Goal: Transaction & Acquisition: Purchase product/service

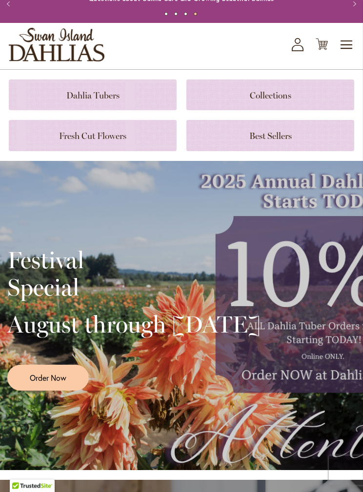
scroll to position [0, 0]
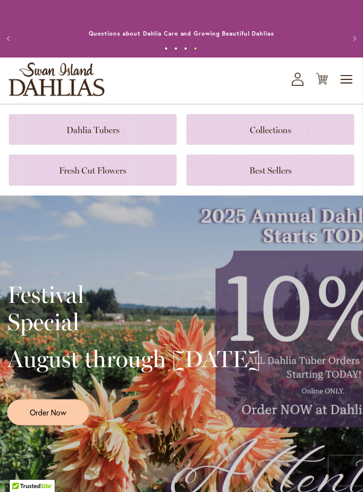
click at [135, 134] on link at bounding box center [93, 129] width 168 height 31
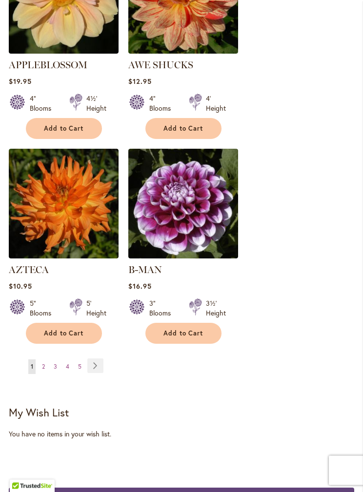
scroll to position [1706, 0]
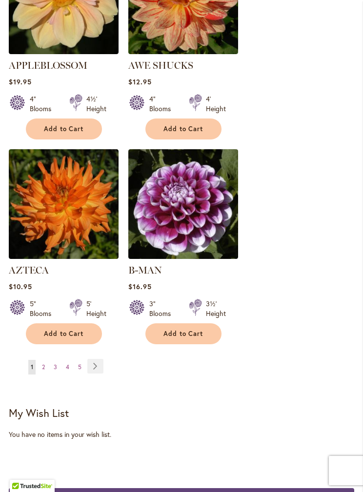
click at [82, 360] on link "Page 5" at bounding box center [80, 367] width 8 height 15
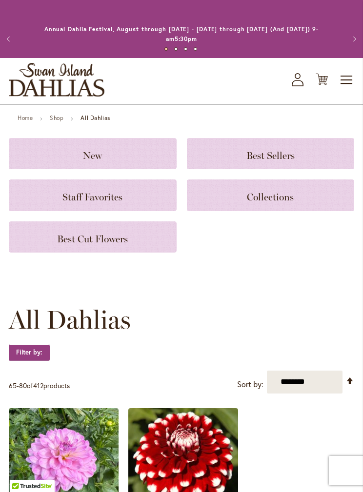
click at [344, 80] on span "Toggle Nav" at bounding box center [346, 80] width 15 height 20
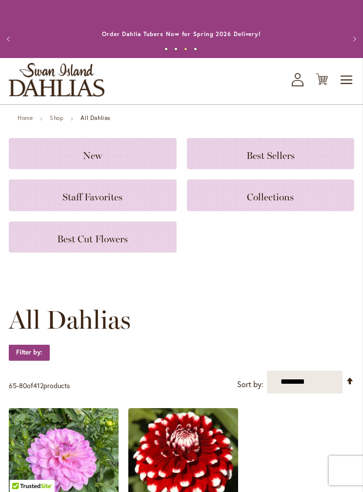
click at [289, 197] on span "Collections" at bounding box center [270, 197] width 47 height 12
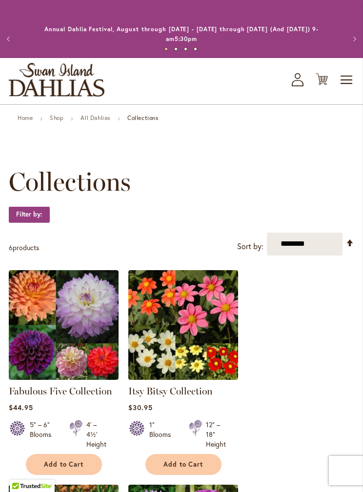
click at [344, 85] on span "Toggle Nav" at bounding box center [346, 80] width 15 height 20
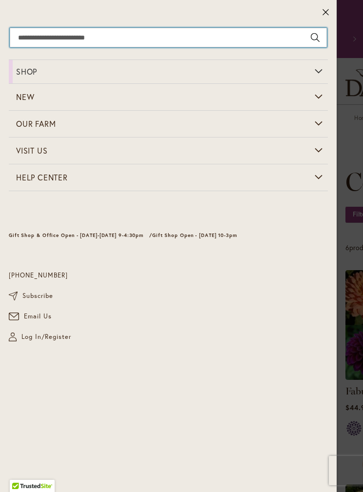
click at [109, 47] on input "Search" at bounding box center [168, 38] width 317 height 20
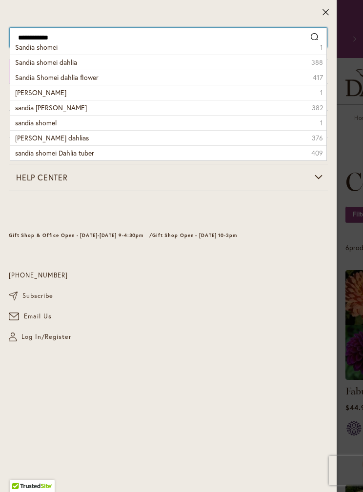
type input "**********"
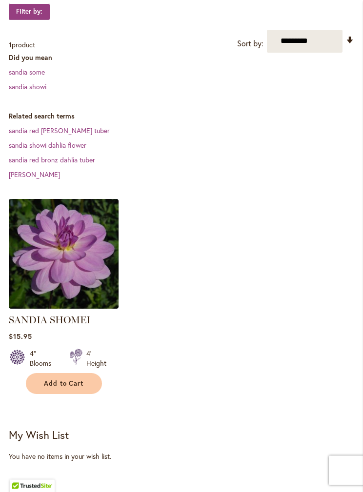
scroll to position [232, 0]
click at [76, 385] on span "Add to Cart" at bounding box center [64, 383] width 40 height 8
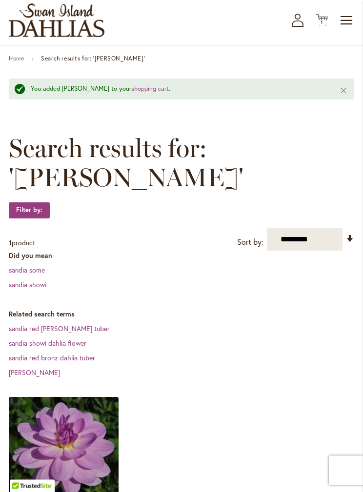
scroll to position [0, 0]
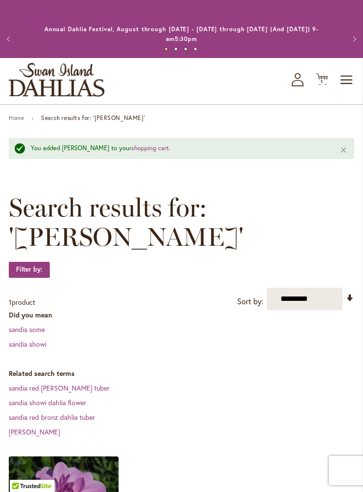
click at [6, 42] on button "Previous" at bounding box center [10, 39] width 20 height 20
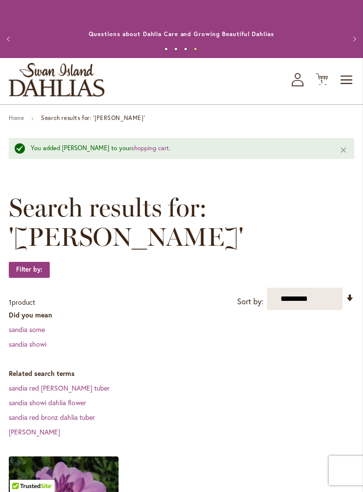
click at [16, 36] on button "Previous" at bounding box center [10, 39] width 20 height 20
click at [342, 148] on button "Close" at bounding box center [343, 149] width 21 height 23
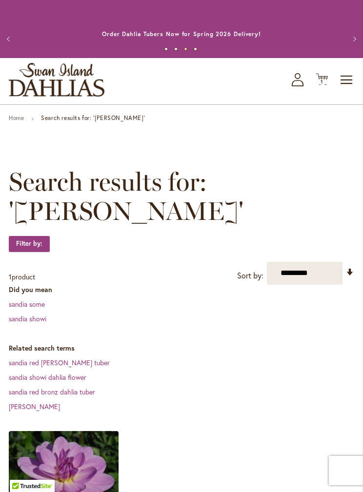
click at [353, 79] on span "Toggle Nav" at bounding box center [346, 80] width 15 height 20
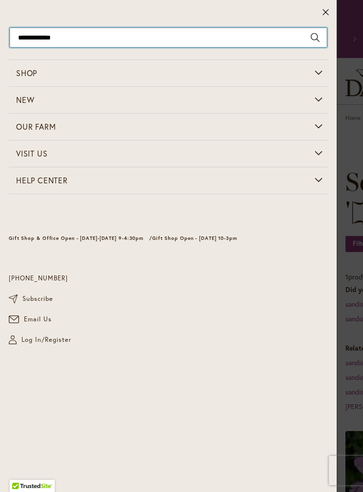
click at [111, 42] on input "**********" at bounding box center [168, 38] width 317 height 20
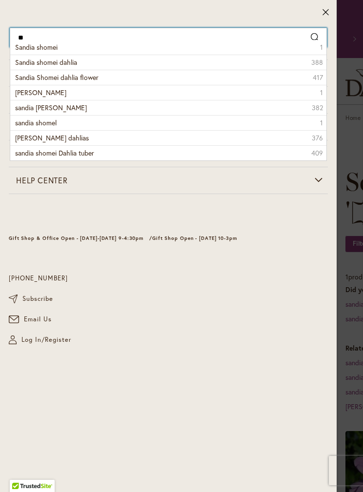
type input "*"
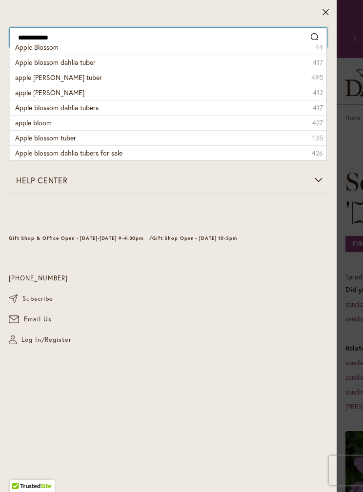
type input "**********"
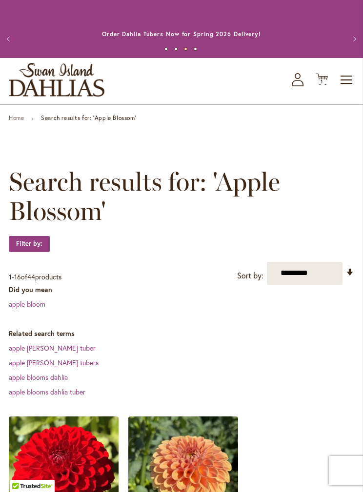
click at [40, 302] on link "apple bloom" at bounding box center [27, 303] width 37 height 9
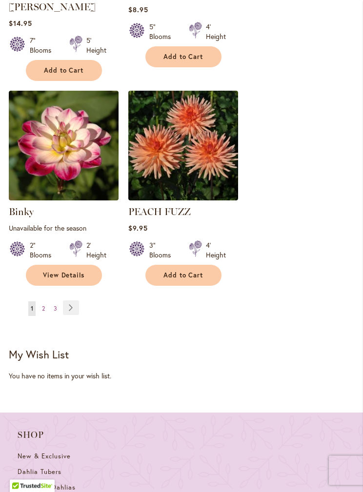
scroll to position [1814, 0]
click at [40, 301] on link "Page 2" at bounding box center [43, 308] width 8 height 15
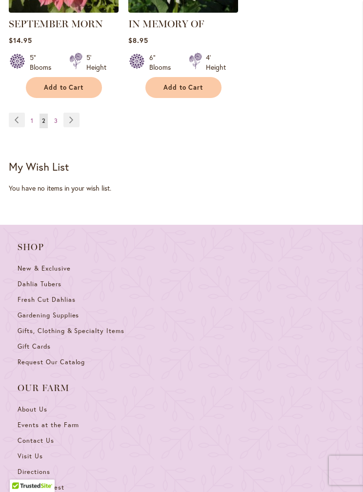
scroll to position [1946, 0]
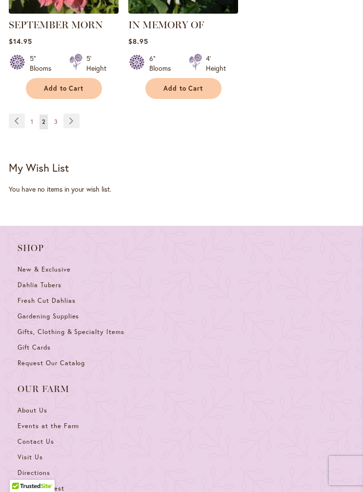
click at [52, 125] on link "Page 3" at bounding box center [56, 122] width 8 height 15
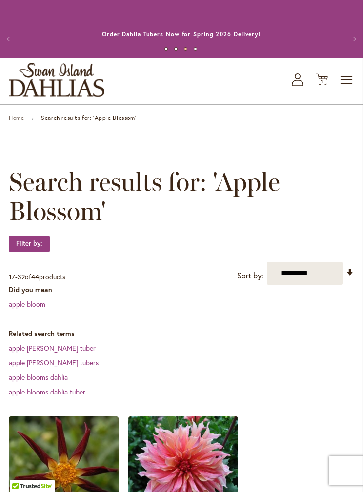
click at [9, 43] on button "Previous" at bounding box center [10, 39] width 20 height 20
click at [352, 73] on span "Toggle Nav" at bounding box center [346, 80] width 15 height 20
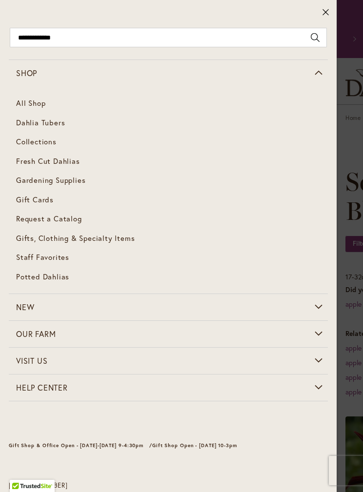
click at [30, 124] on span "Dahlia Tubers" at bounding box center [40, 122] width 49 height 10
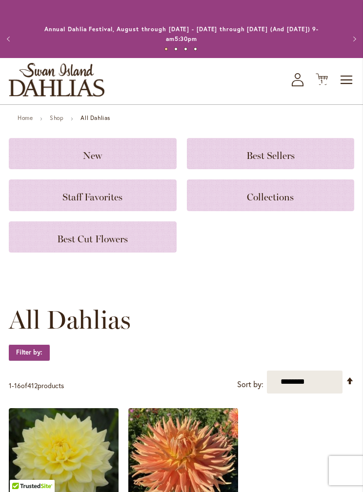
click at [79, 158] on h3 "New" at bounding box center [92, 153] width 144 height 11
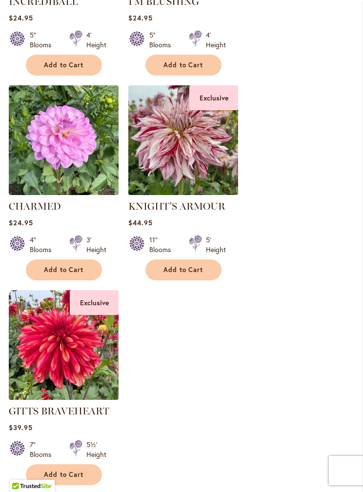
scroll to position [413, 0]
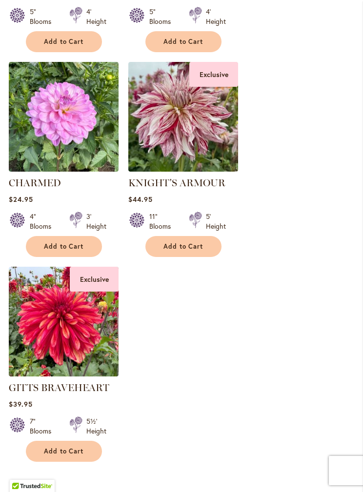
click at [59, 131] on img at bounding box center [64, 117] width 110 height 110
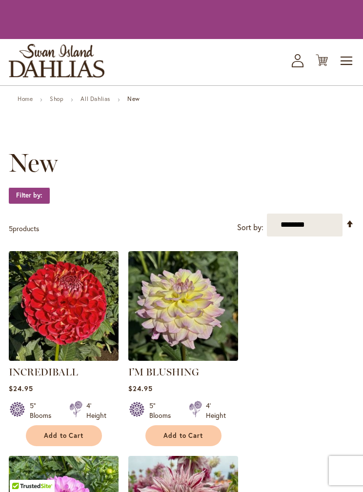
scroll to position [452, 0]
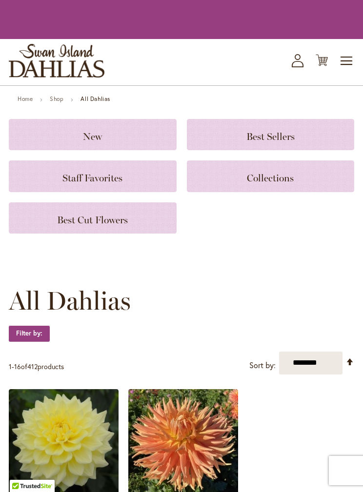
scroll to position [39, 0]
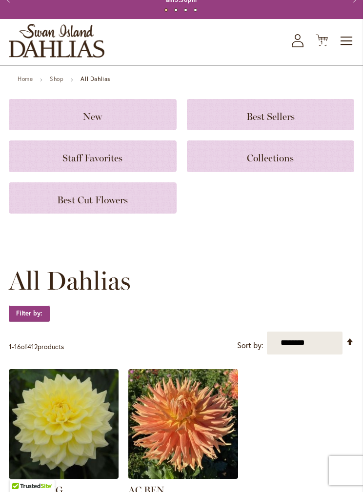
click at [72, 113] on h3 "New" at bounding box center [92, 114] width 144 height 11
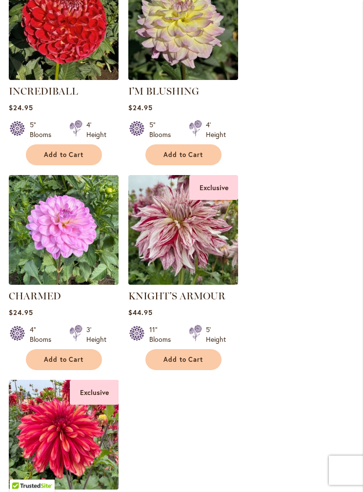
scroll to position [300, 0]
click at [78, 270] on img at bounding box center [64, 230] width 110 height 110
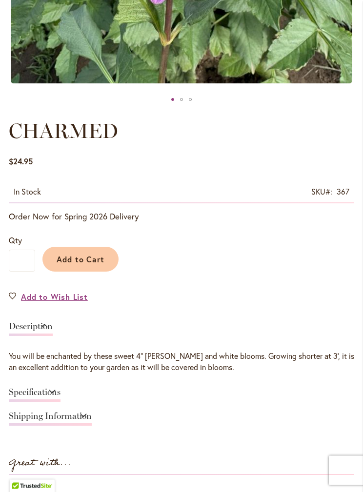
scroll to position [405, 0]
click at [60, 393] on link "Specifications" at bounding box center [35, 394] width 52 height 14
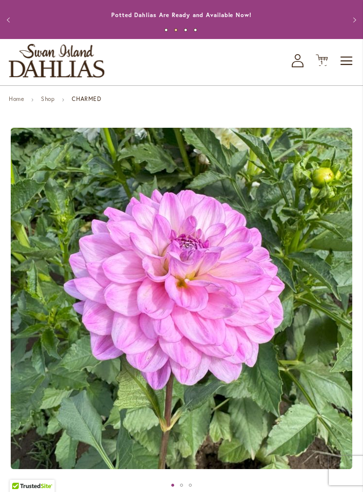
scroll to position [0, 0]
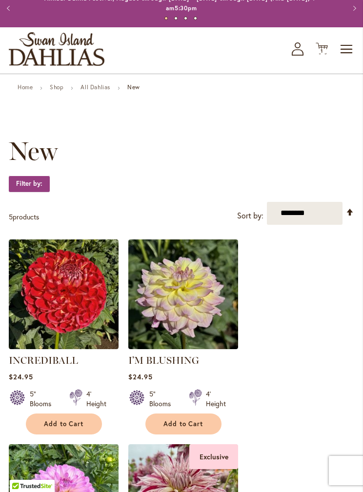
scroll to position [26, 0]
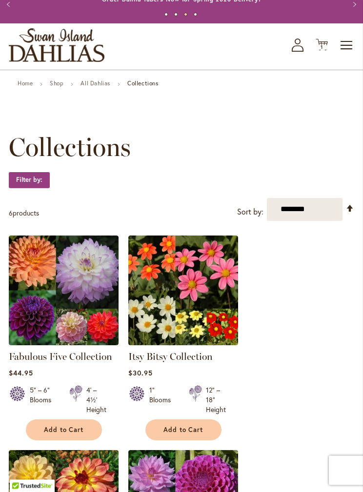
scroll to position [35, 0]
click at [342, 41] on span "Toggle Nav" at bounding box center [346, 46] width 15 height 20
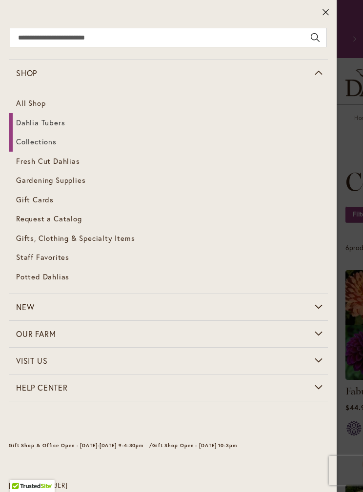
click at [24, 122] on span "Dahlia Tubers" at bounding box center [40, 122] width 49 height 10
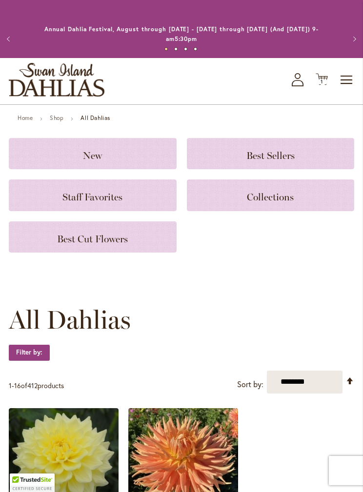
click at [137, 192] on h3 "Staff Favorites" at bounding box center [92, 195] width 144 height 11
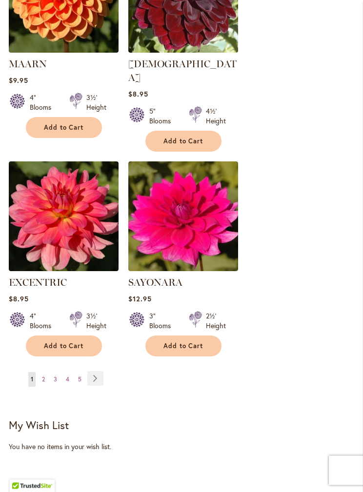
scroll to position [1569, 0]
click at [52, 372] on link "Page 3" at bounding box center [55, 379] width 8 height 15
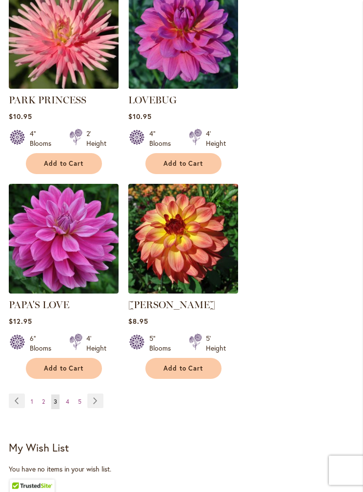
scroll to position [1547, 0]
click at [46, 394] on link "Page 2" at bounding box center [43, 401] width 8 height 15
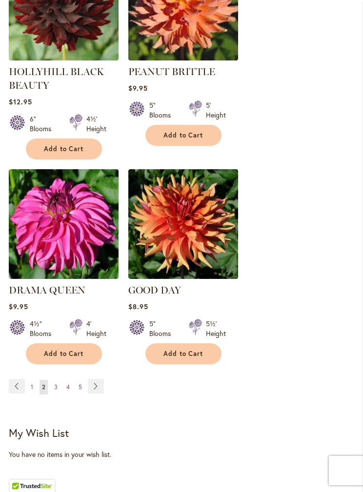
scroll to position [1585, 0]
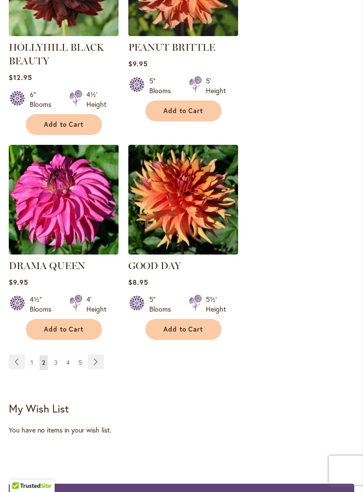
click at [71, 356] on link "Page 4" at bounding box center [68, 363] width 8 height 15
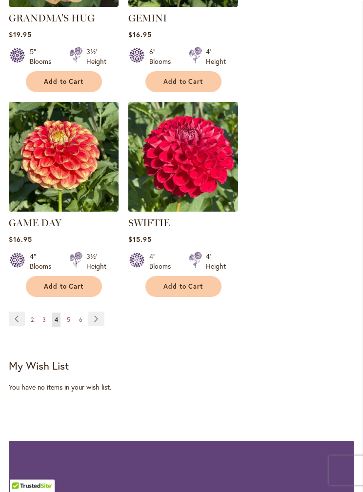
scroll to position [1624, 0]
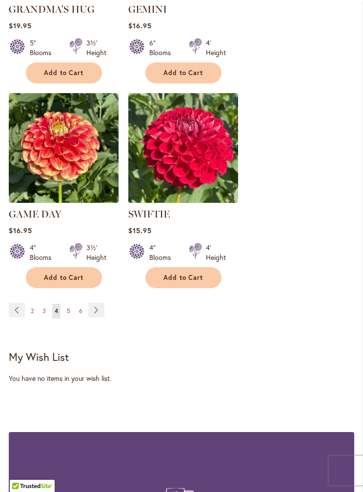
click at [69, 307] on span "5" at bounding box center [68, 310] width 3 height 7
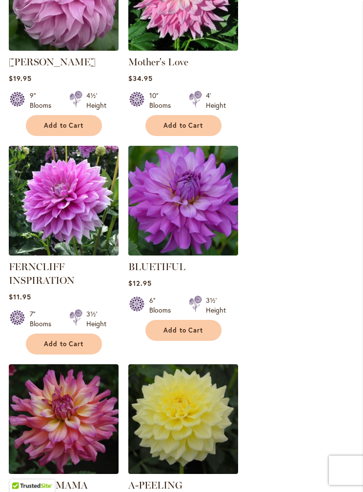
scroll to position [1367, 0]
click at [202, 219] on img at bounding box center [183, 201] width 110 height 110
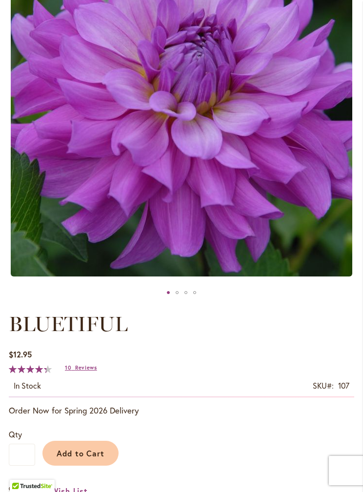
click at [82, 371] on span "Reviews" at bounding box center [86, 367] width 22 height 7
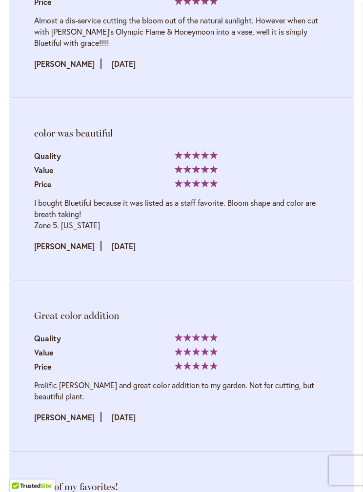
scroll to position [1655, 0]
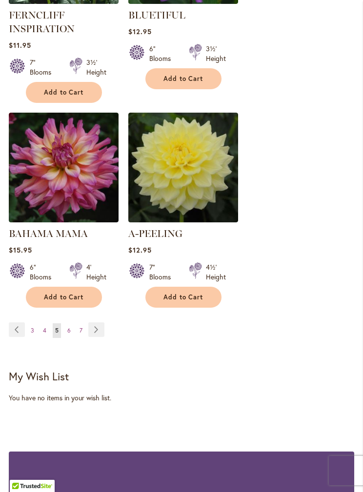
scroll to position [1618, 0]
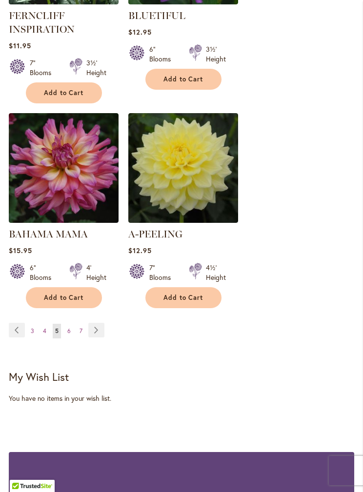
click at [77, 324] on link "Page 7" at bounding box center [81, 331] width 8 height 15
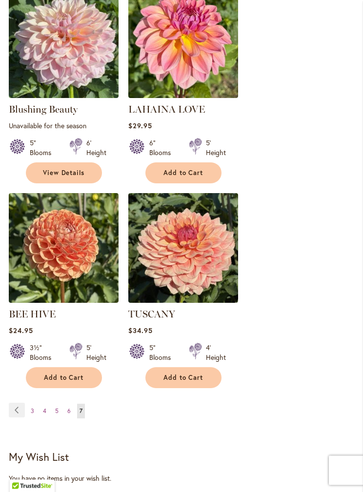
scroll to position [1333, 0]
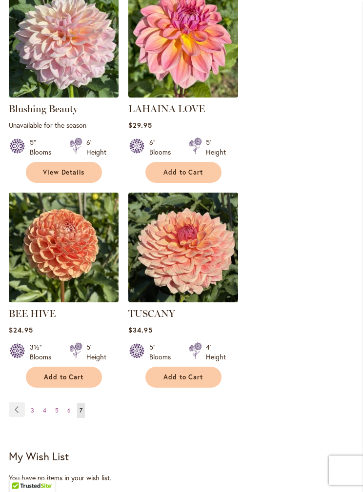
click at [59, 404] on link "Page 5" at bounding box center [57, 411] width 8 height 15
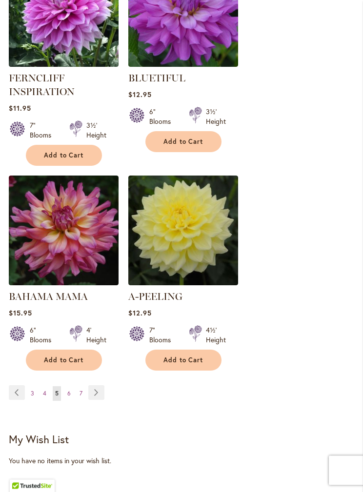
scroll to position [1581, 0]
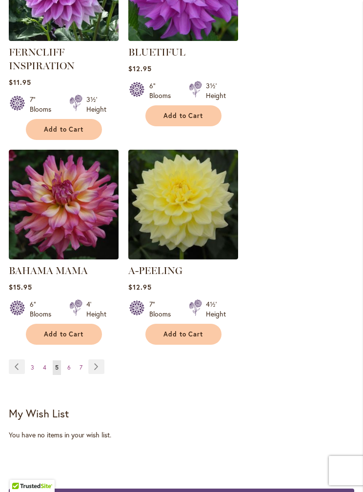
click at [80, 364] on span "7" at bounding box center [80, 367] width 3 height 7
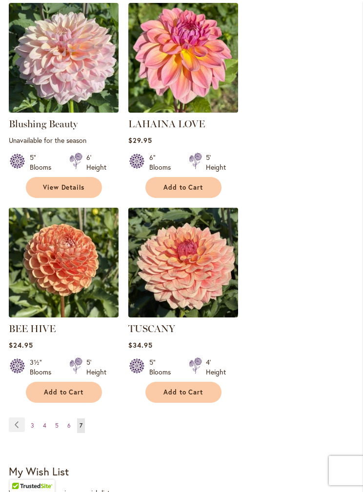
scroll to position [1319, 0]
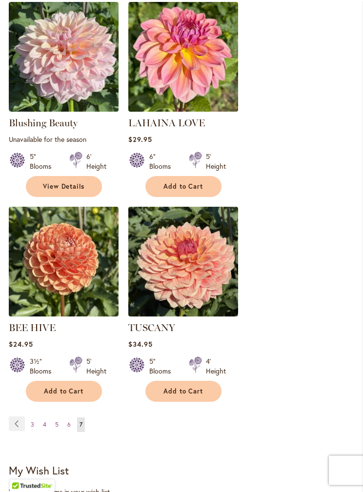
click at [54, 418] on link "Page 5" at bounding box center [57, 425] width 8 height 15
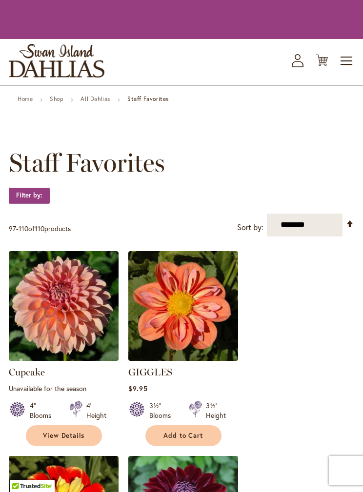
scroll to position [1358, 0]
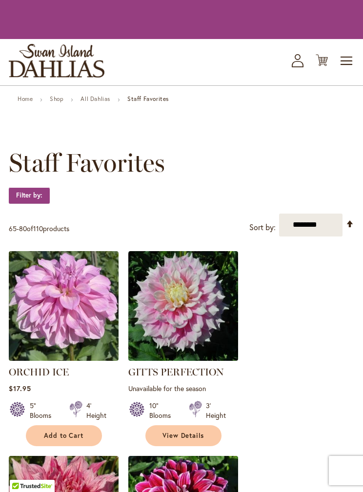
scroll to position [1620, 0]
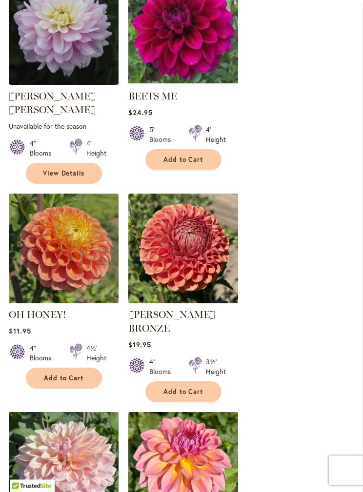
scroll to position [908, 0]
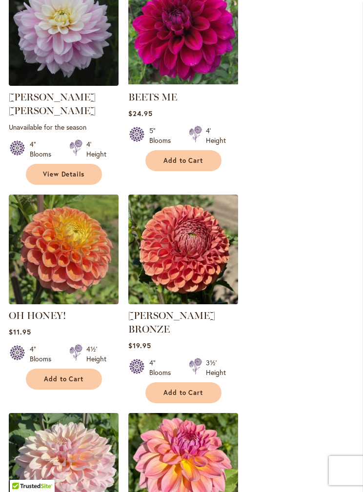
click at [89, 256] on img at bounding box center [64, 250] width 110 height 110
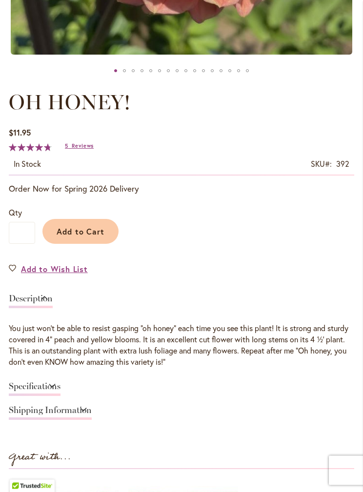
scroll to position [434, 0]
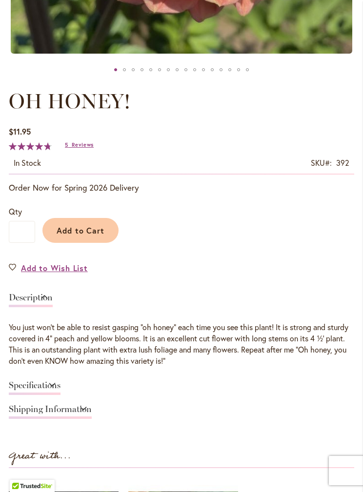
click at [91, 148] on span "Reviews" at bounding box center [83, 144] width 22 height 7
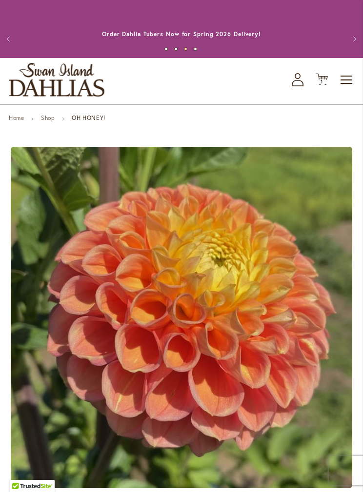
scroll to position [14, 0]
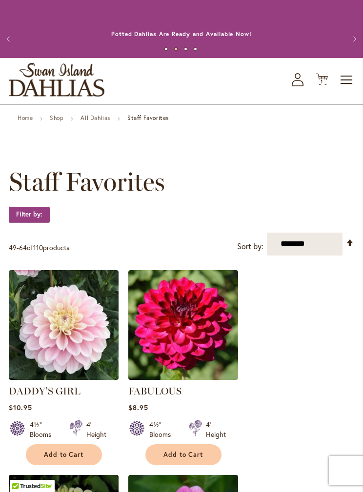
click at [344, 80] on span "Toggle Nav" at bounding box center [346, 80] width 15 height 20
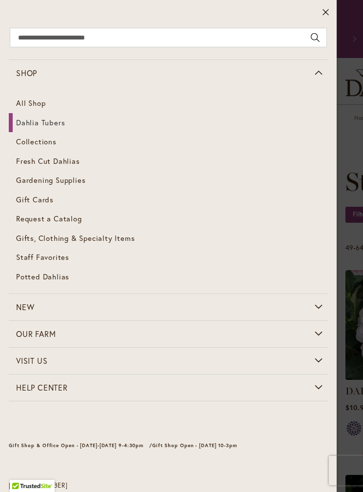
click at [55, 121] on span "Dahlia Tubers" at bounding box center [40, 122] width 49 height 10
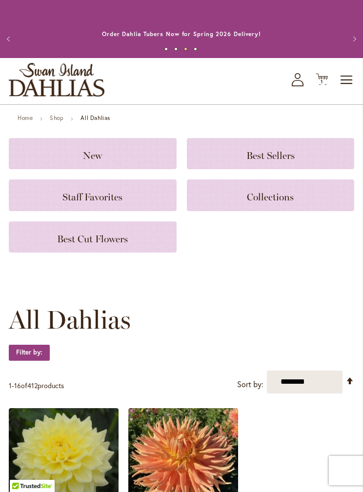
click at [99, 119] on strong "All Dahlias" at bounding box center [95, 117] width 30 height 7
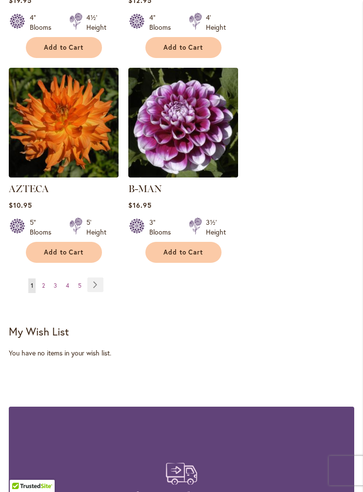
scroll to position [1804, 0]
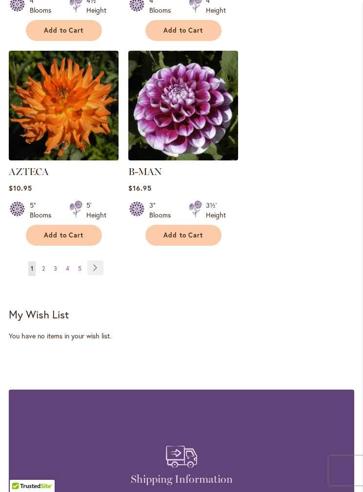
click at [41, 261] on link "Page 2" at bounding box center [43, 268] width 8 height 15
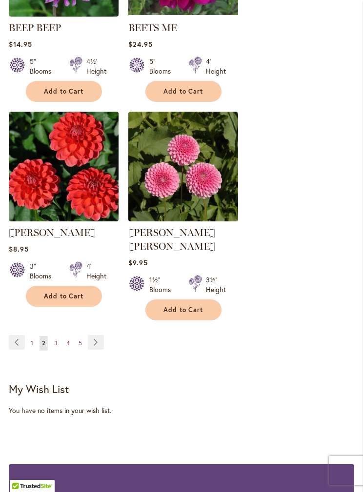
scroll to position [1737, 0]
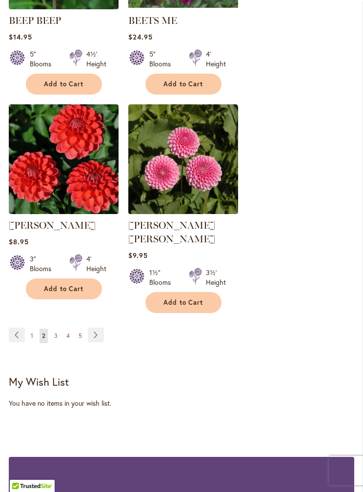
click at [59, 329] on link "Page 3" at bounding box center [56, 336] width 8 height 15
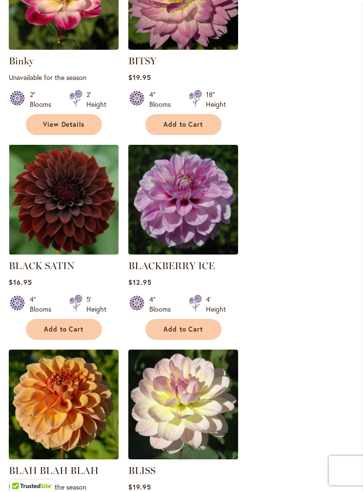
scroll to position [468, 0]
click at [197, 233] on img at bounding box center [183, 200] width 110 height 110
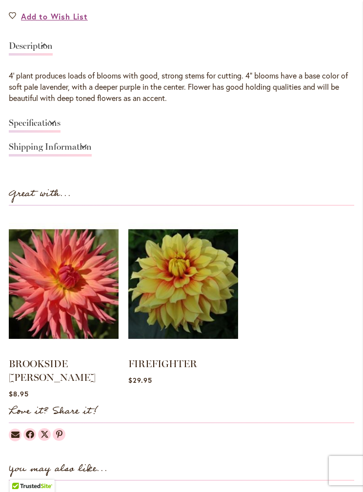
scroll to position [650, 0]
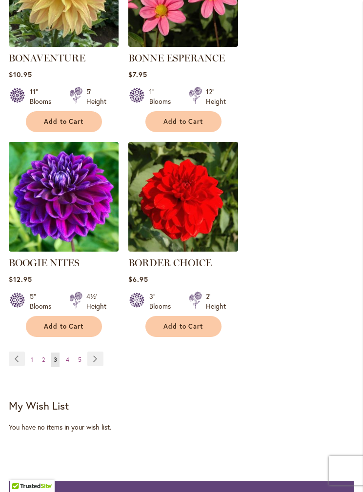
scroll to position [1705, 0]
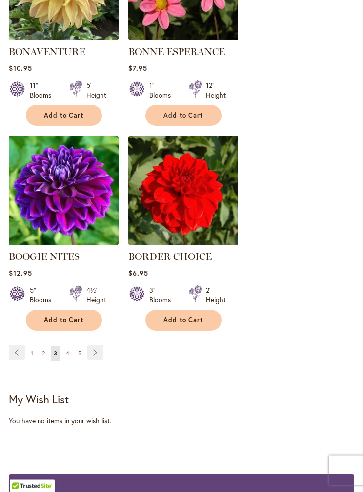
click at [69, 354] on span "4" at bounding box center [67, 353] width 3 height 7
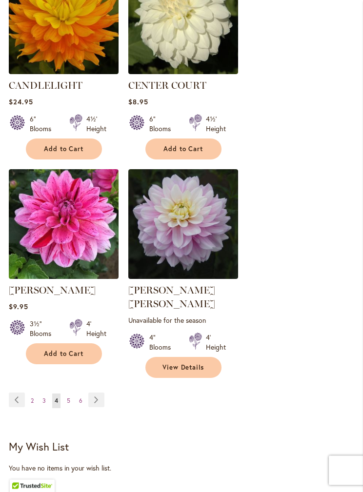
scroll to position [1686, 0]
click at [69, 397] on span "5" at bounding box center [68, 400] width 3 height 7
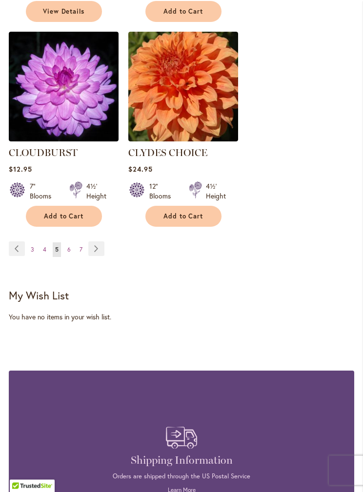
scroll to position [1851, 0]
click at [71, 242] on link "Page 6" at bounding box center [69, 249] width 8 height 15
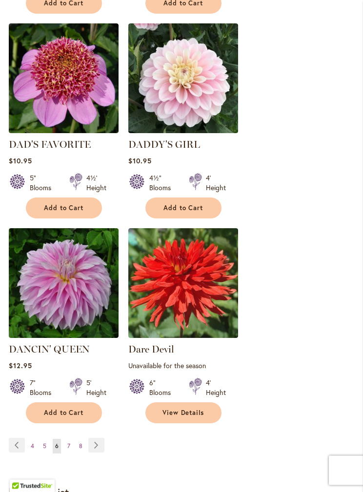
scroll to position [1681, 0]
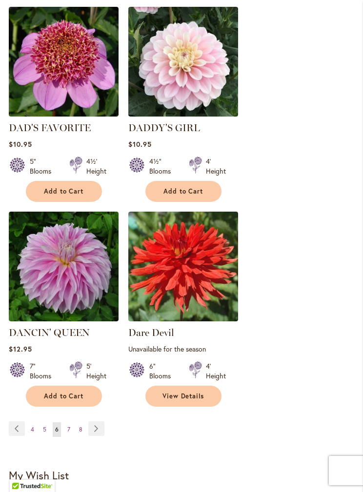
click at [72, 422] on link "Page 7" at bounding box center [69, 429] width 8 height 15
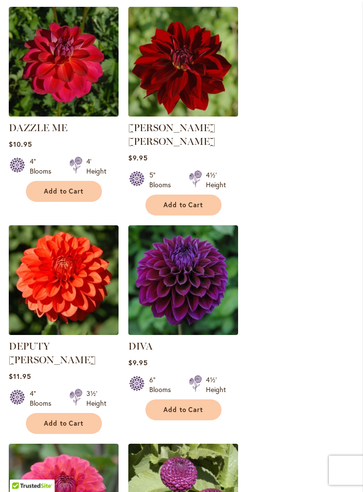
scroll to position [607, 0]
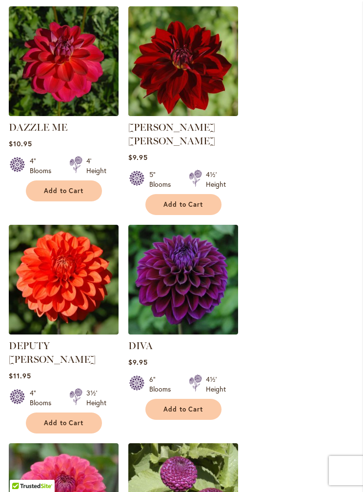
click at [205, 288] on img at bounding box center [183, 280] width 110 height 110
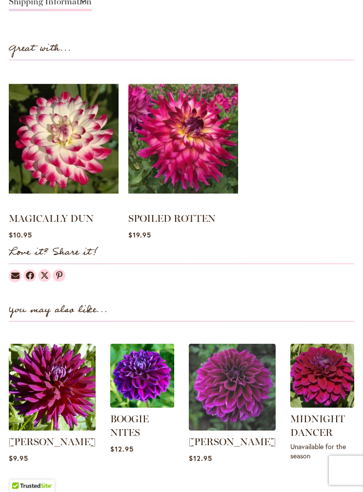
scroll to position [831, 0]
click at [143, 393] on img at bounding box center [142, 376] width 64 height 64
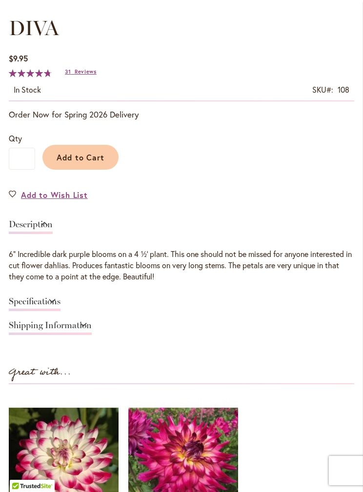
scroll to position [522, 0]
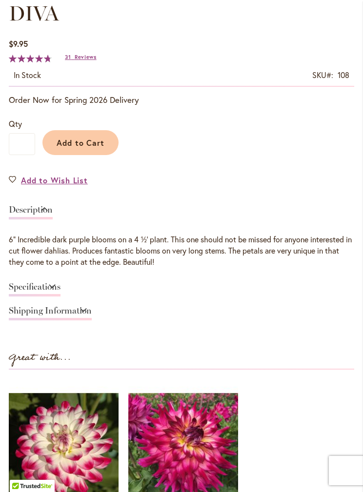
click at [91, 140] on span "Add to Cart" at bounding box center [81, 142] width 48 height 10
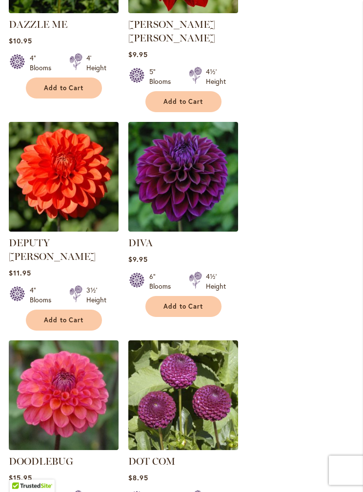
scroll to position [743, 0]
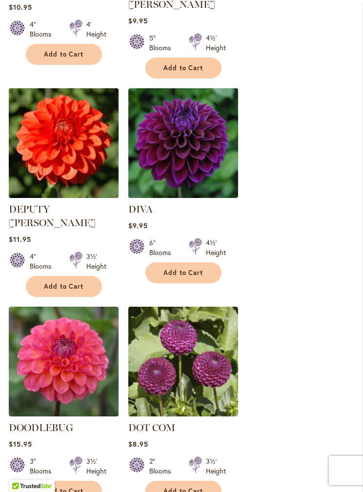
click at [63, 151] on img at bounding box center [64, 143] width 110 height 110
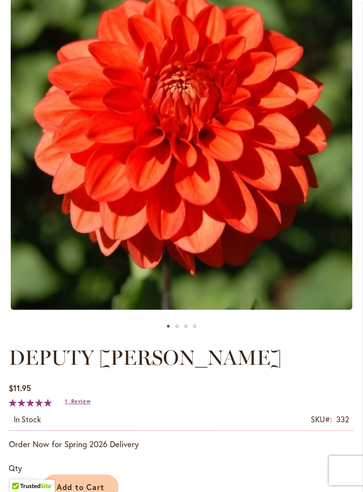
scroll to position [179, 0]
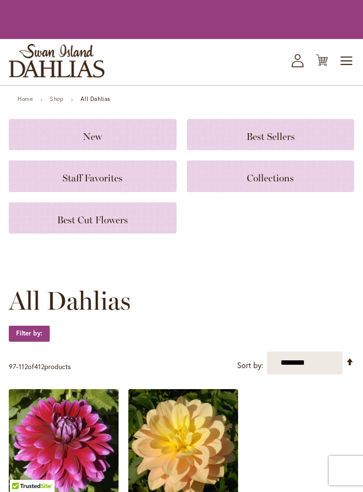
scroll to position [782, 0]
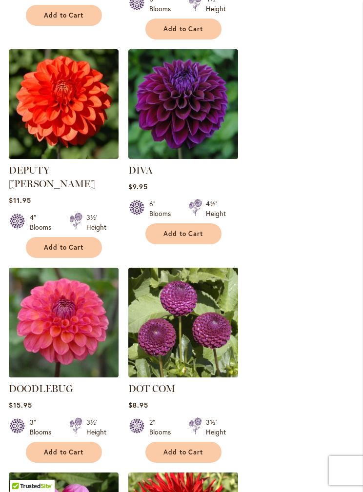
click at [82, 294] on img at bounding box center [64, 323] width 110 height 110
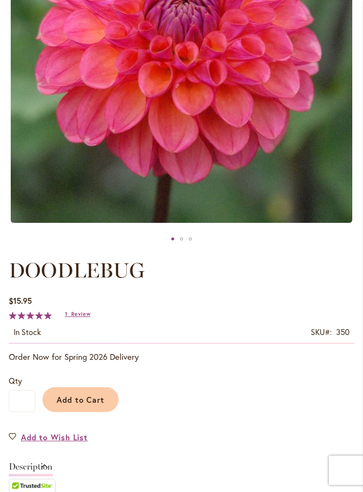
scroll to position [265, 0]
click at [88, 397] on span "Add to Cart" at bounding box center [81, 399] width 48 height 10
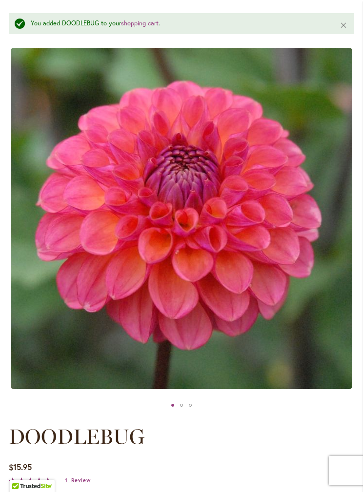
scroll to position [122, 0]
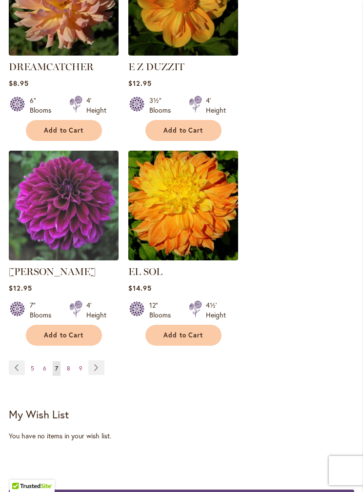
scroll to position [1722, 0]
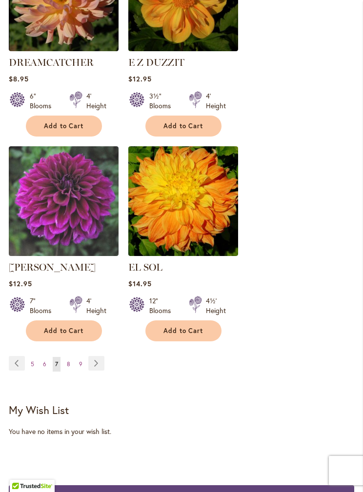
click at [72, 357] on link "Page 8" at bounding box center [68, 364] width 8 height 15
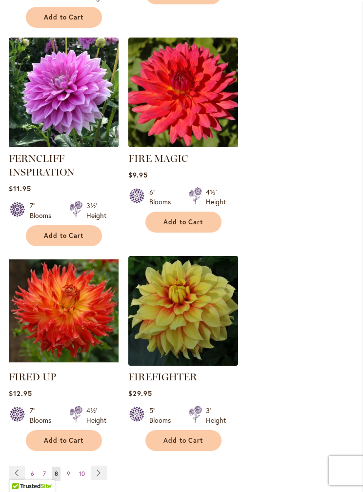
scroll to position [1671, 0]
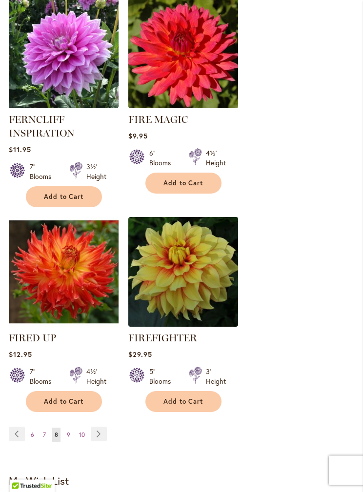
click at [77, 431] on link "Page 10" at bounding box center [82, 435] width 11 height 15
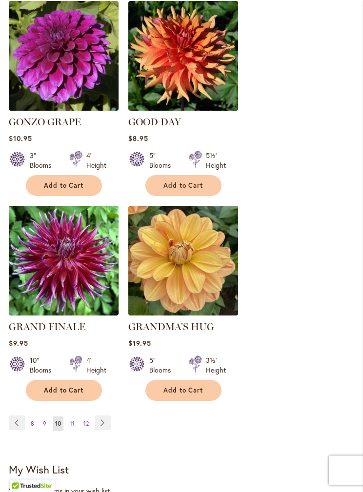
scroll to position [1659, 0]
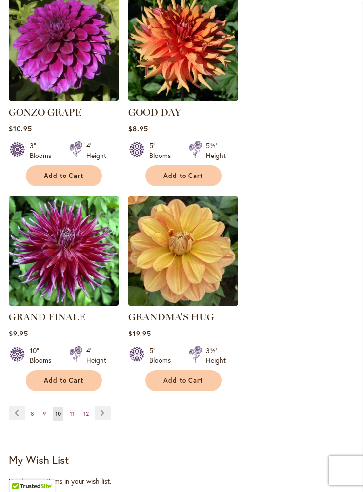
click at [73, 410] on span "11" at bounding box center [72, 413] width 5 height 7
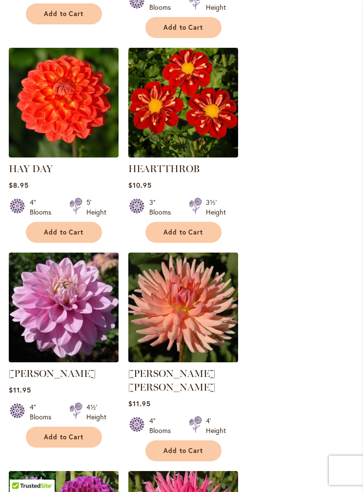
scroll to position [989, 0]
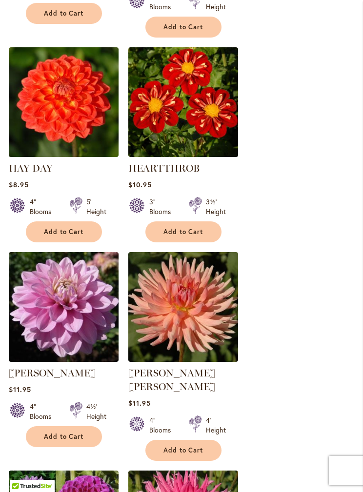
click at [90, 335] on img at bounding box center [64, 307] width 110 height 110
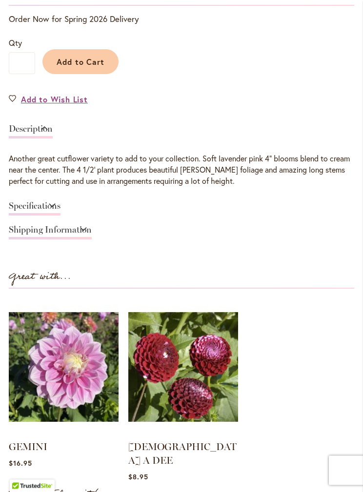
scroll to position [604, 0]
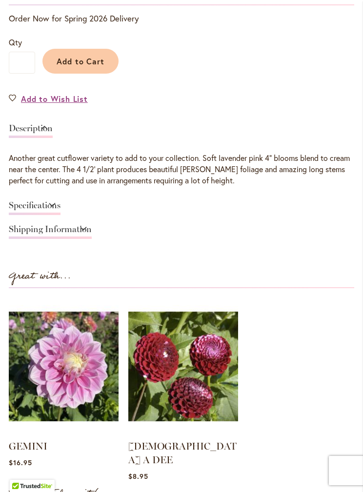
click at [90, 387] on img at bounding box center [64, 366] width 110 height 137
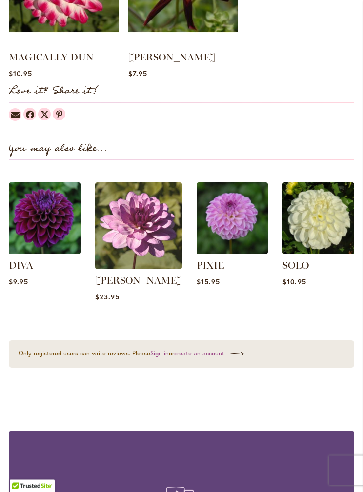
scroll to position [997, 0]
click at [147, 231] on img at bounding box center [138, 225] width 87 height 87
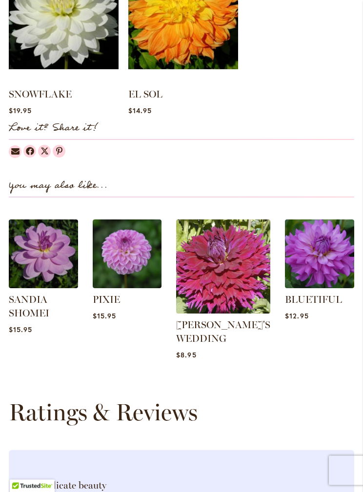
scroll to position [955, 0]
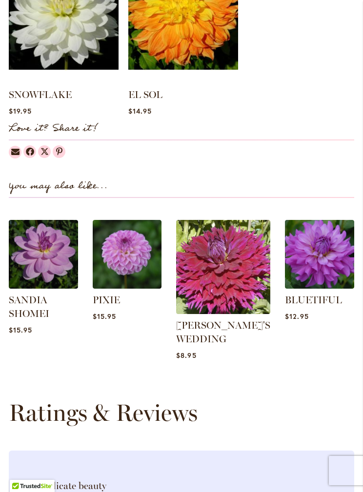
click at [55, 278] on img at bounding box center [43, 254] width 69 height 69
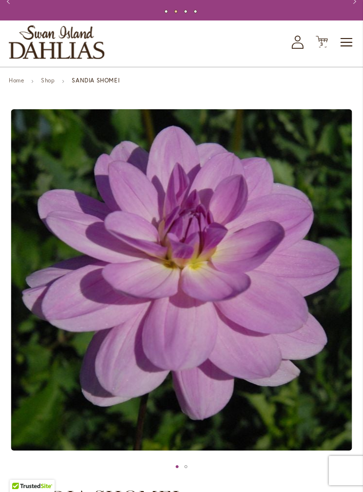
scroll to position [37, 0]
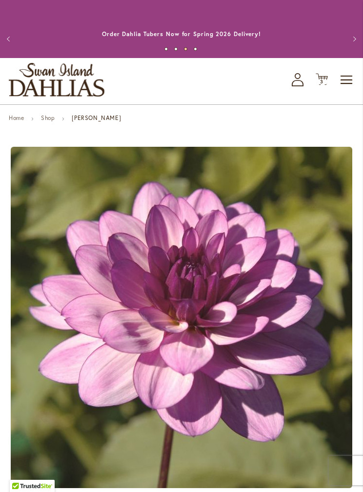
click at [325, 79] on span "3 3 items" at bounding box center [322, 81] width 10 height 5
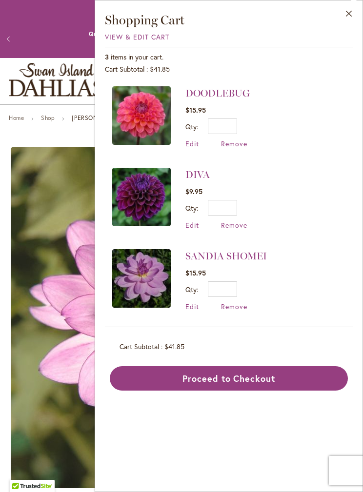
click at [146, 105] on img at bounding box center [141, 115] width 59 height 59
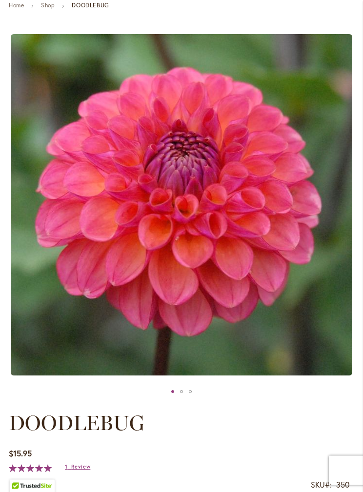
scroll to position [111, 0]
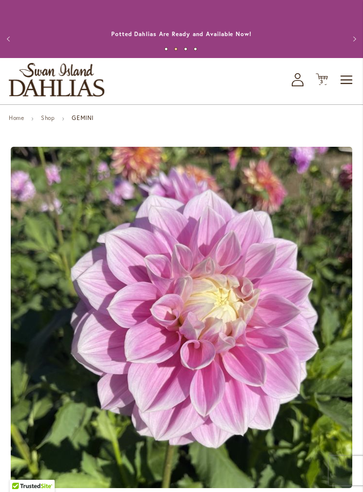
click at [325, 74] on icon "Cart .cls-1 { fill: #231f20; }" at bounding box center [321, 79] width 12 height 12
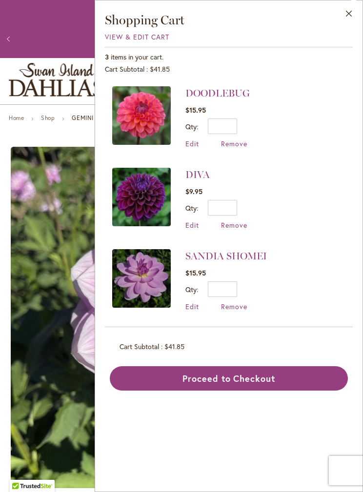
click at [139, 190] on img at bounding box center [141, 197] width 59 height 59
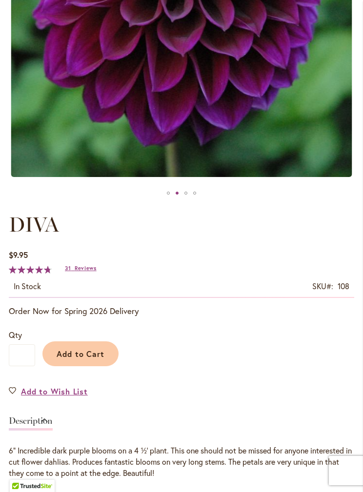
scroll to position [296, 0]
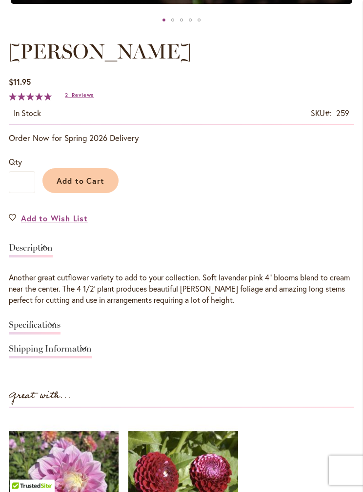
scroll to position [484, 0]
